Goal: Check status: Check status

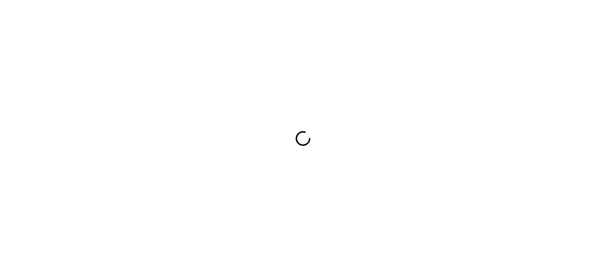
click at [355, 145] on div at bounding box center [303, 138] width 606 height 277
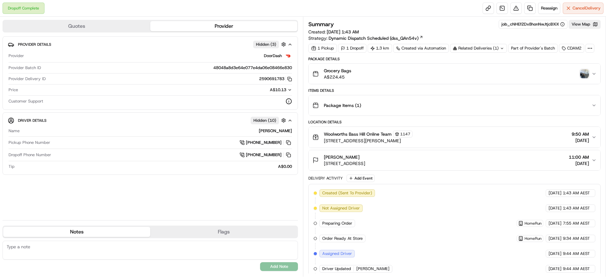
scroll to position [110, 0]
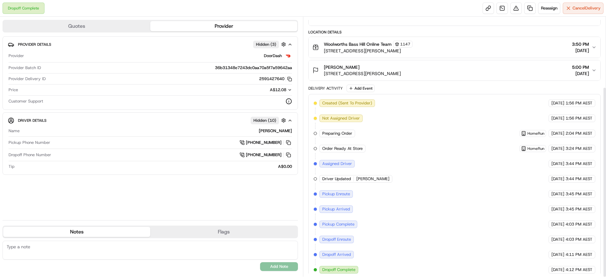
scroll to position [95, 0]
